Goal: Task Accomplishment & Management: Manage account settings

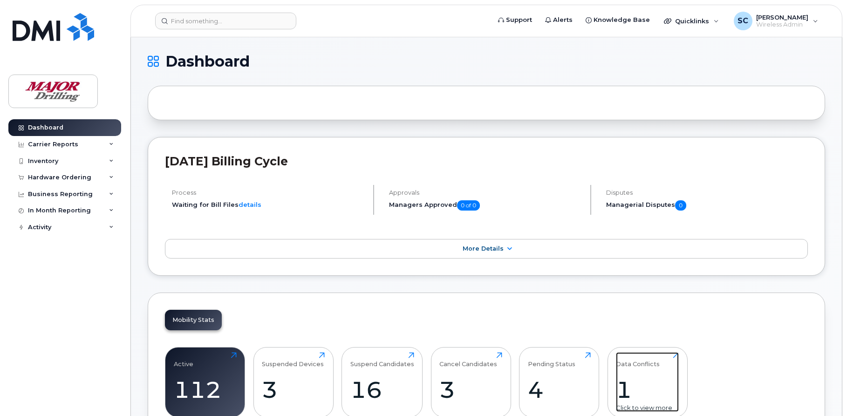
click at [644, 378] on div "1" at bounding box center [647, 389] width 63 height 27
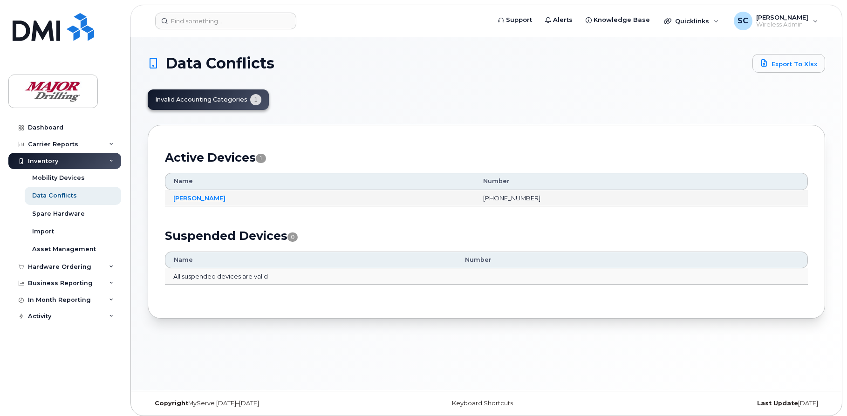
click at [197, 202] on td "[PERSON_NAME]" at bounding box center [320, 198] width 310 height 17
click at [197, 197] on link "Dylan Holden" at bounding box center [199, 197] width 52 height 7
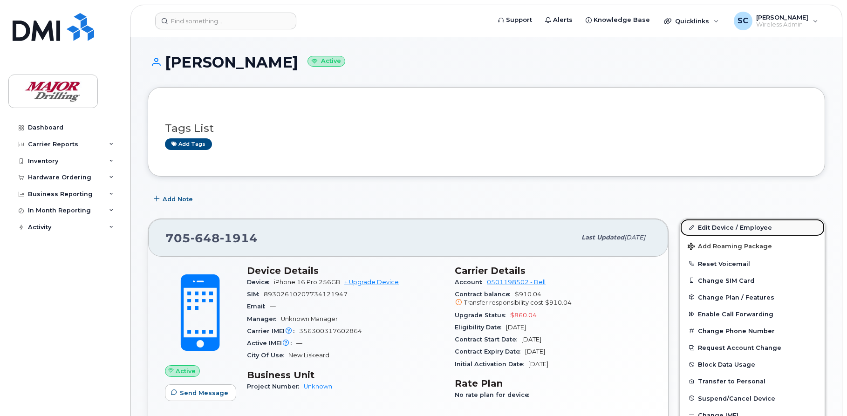
click at [724, 225] on link "Edit Device / Employee" at bounding box center [752, 227] width 144 height 17
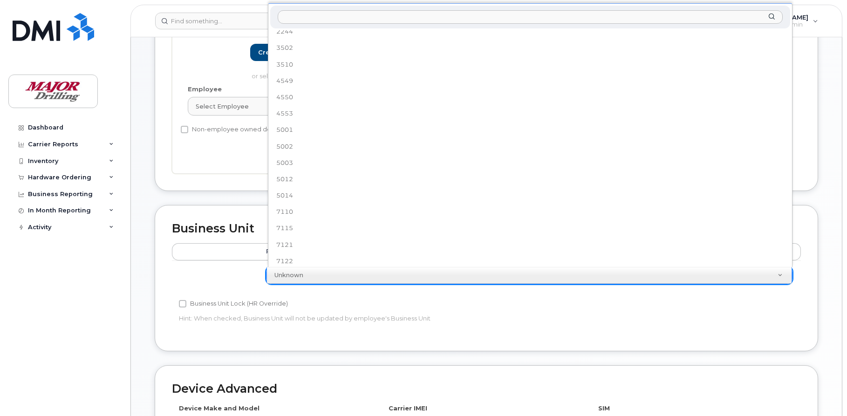
scroll to position [72, 0]
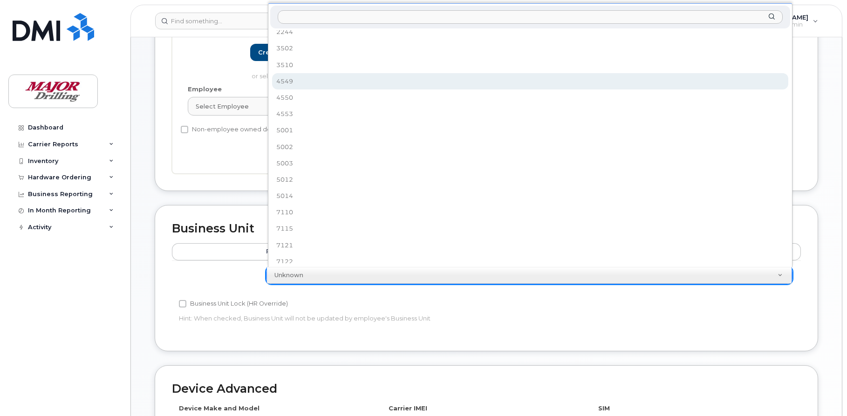
select select "2726418"
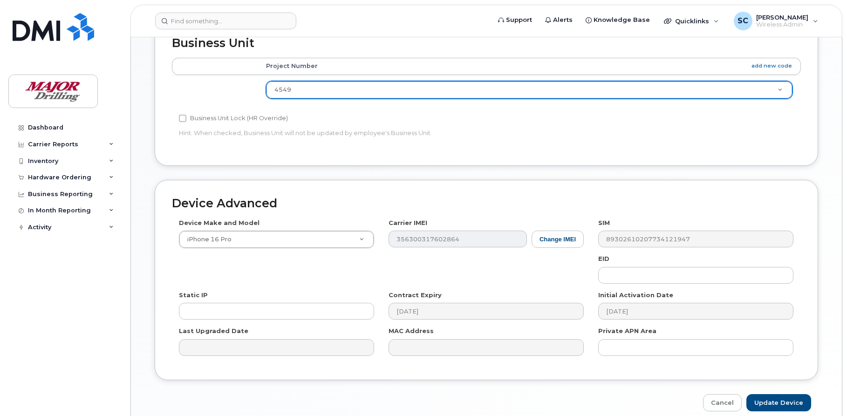
scroll to position [371, 0]
click at [778, 402] on input "Update Device" at bounding box center [778, 402] width 65 height 17
type input "Saving..."
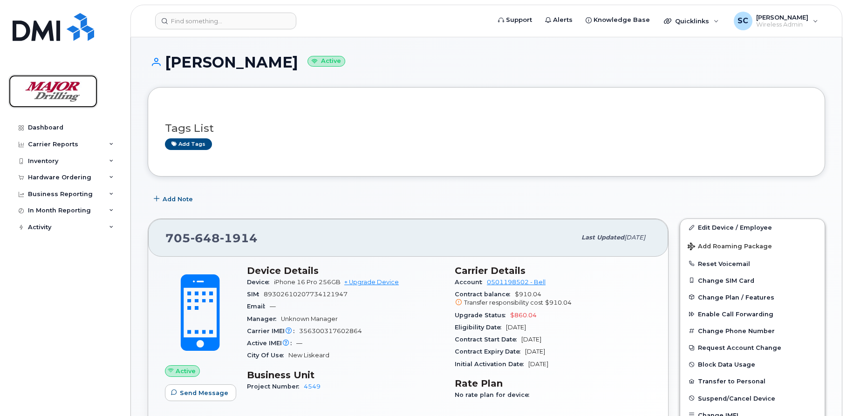
click at [56, 91] on img at bounding box center [53, 91] width 72 height 27
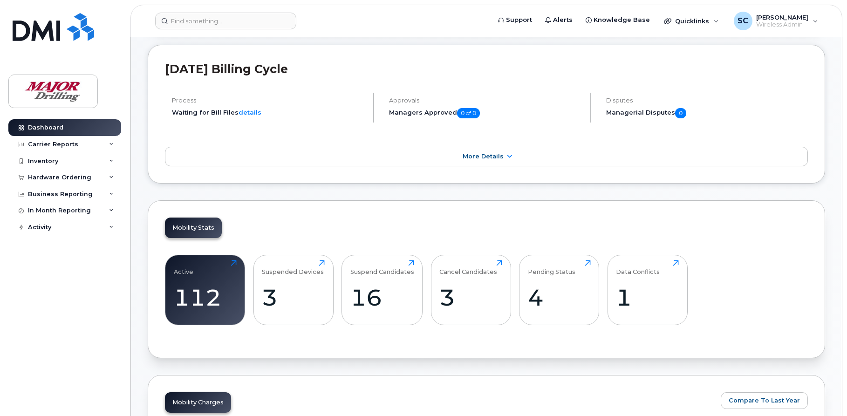
scroll to position [93, 0]
click at [661, 281] on div "Data Conflicts 1 Click to view more" at bounding box center [647, 290] width 63 height 60
